Goal: Find specific page/section: Find specific page/section

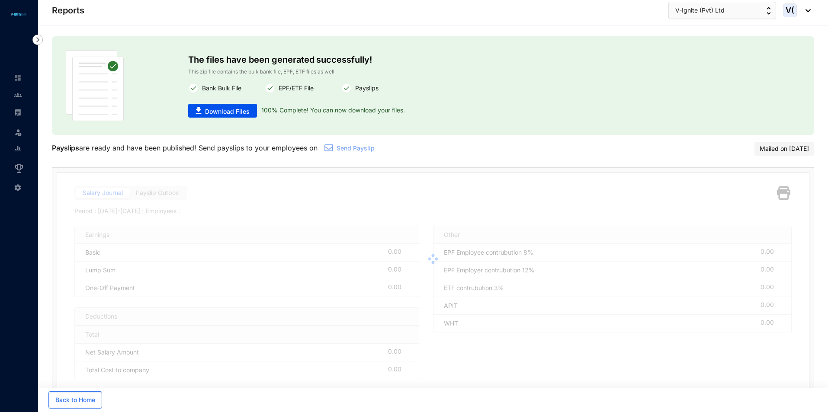
click at [154, 192] on div at bounding box center [433, 259] width 752 height 173
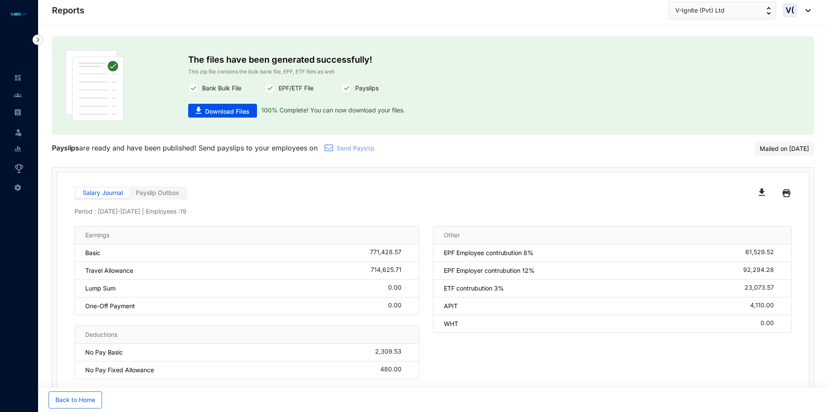
click at [164, 197] on label "Payslip Outbox" at bounding box center [157, 193] width 56 height 10
click at [129, 195] on input "Payslip Outbox" at bounding box center [129, 195] width 0 height 0
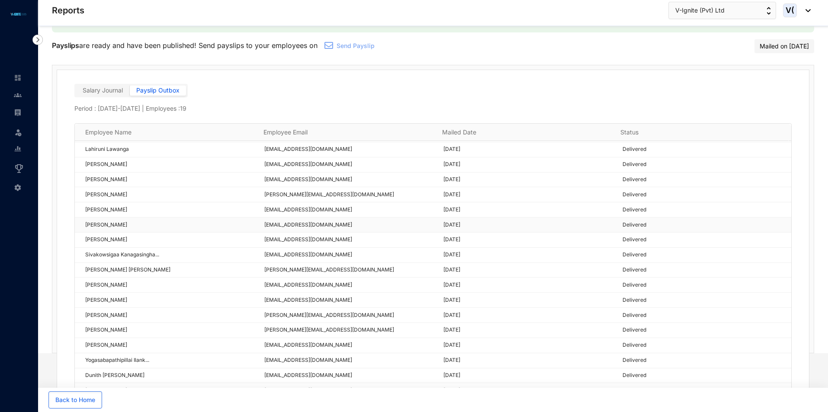
scroll to position [21, 0]
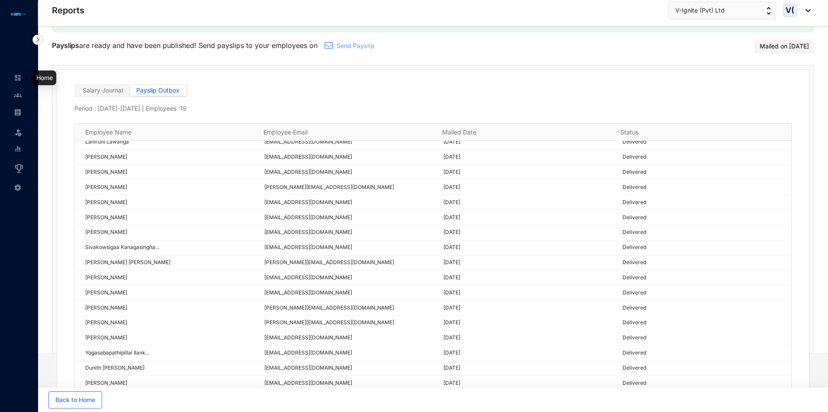
click at [18, 78] on img at bounding box center [18, 78] width 8 height 8
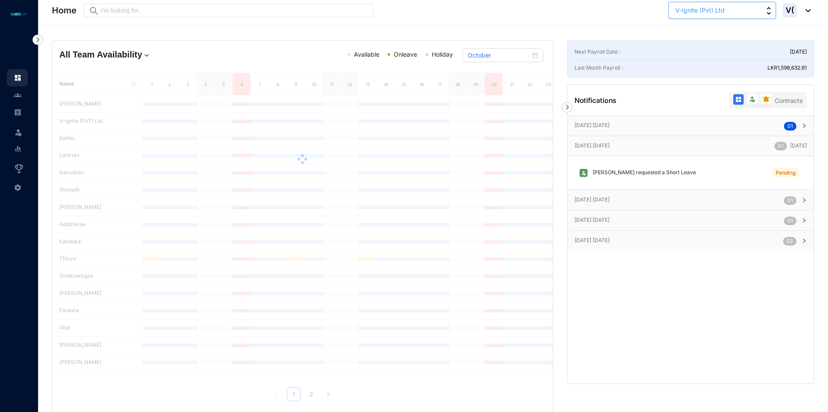
click at [694, 7] on span "V-Ignite (Pvt) Ltd" at bounding box center [699, 11] width 49 height 10
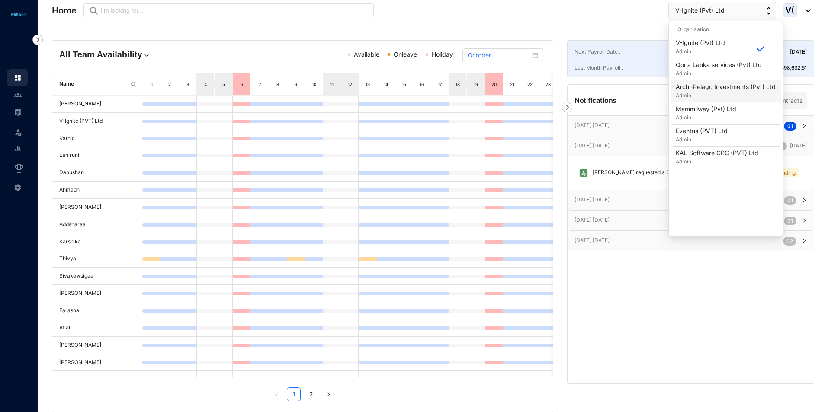
click at [707, 93] on p "Admin" at bounding box center [725, 95] width 100 height 9
